Goal: Information Seeking & Learning: Learn about a topic

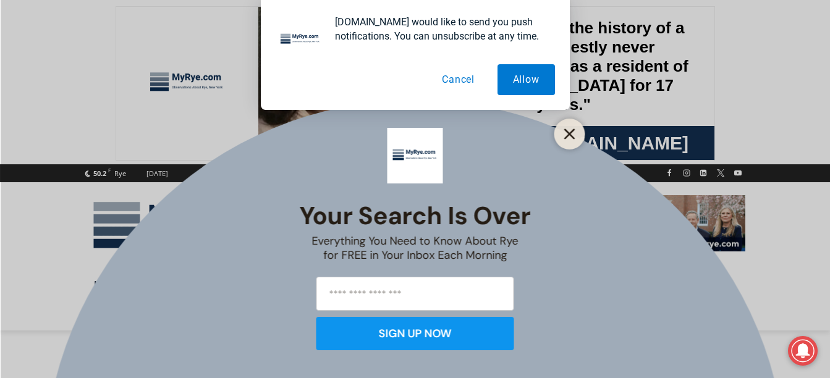
click at [570, 136] on line "Close" at bounding box center [569, 134] width 9 height 9
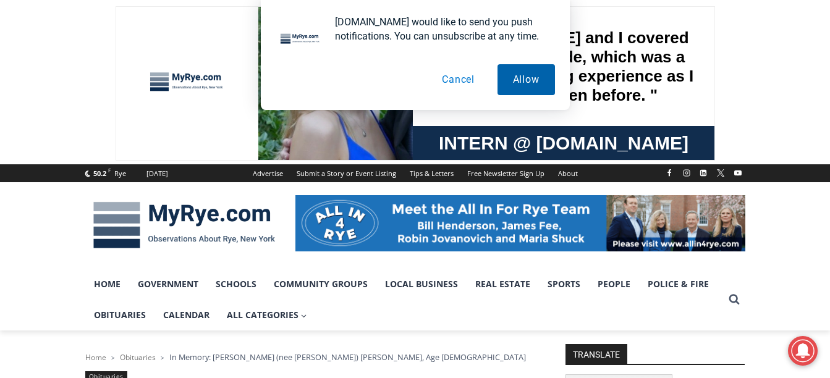
click at [506, 82] on button "Allow" at bounding box center [525, 79] width 57 height 31
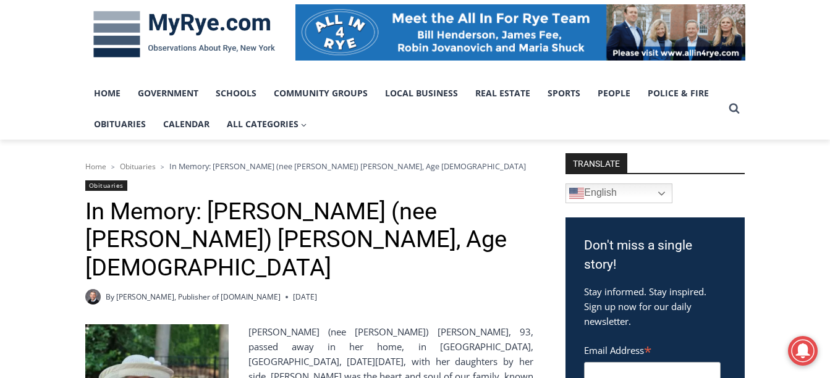
scroll to position [185, 0]
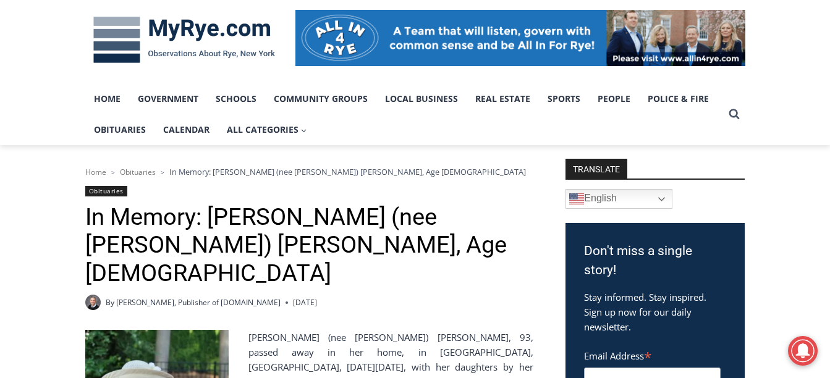
click at [100, 193] on link "Obituaries" at bounding box center [106, 191] width 42 height 11
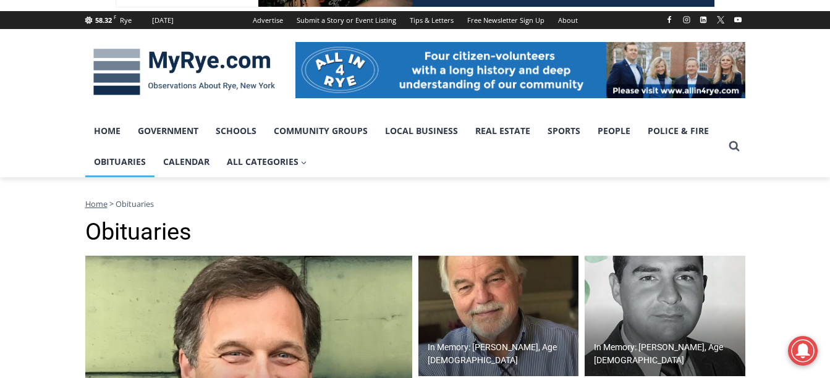
scroll to position [124, 0]
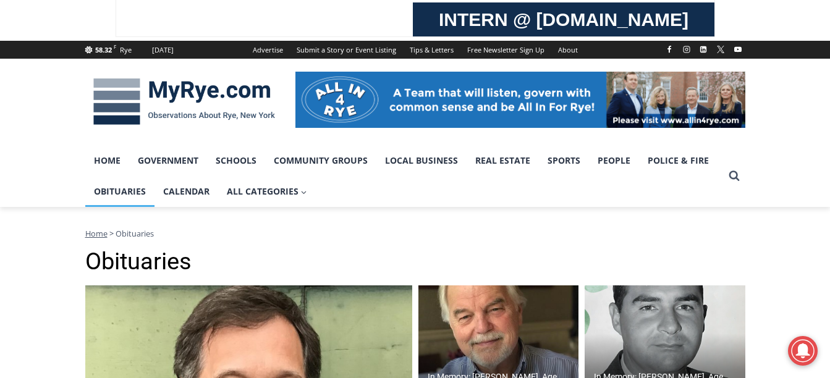
click at [119, 193] on link "Obituaries" at bounding box center [119, 191] width 69 height 31
